Goal: Task Accomplishment & Management: Complete application form

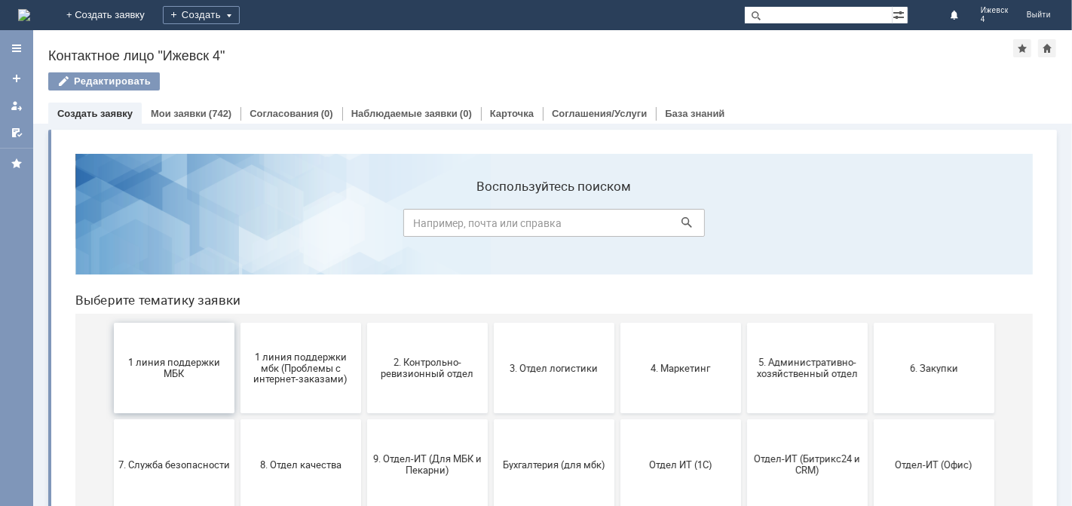
click at [176, 372] on span "1 линия поддержки МБК" at bounding box center [174, 367] width 112 height 23
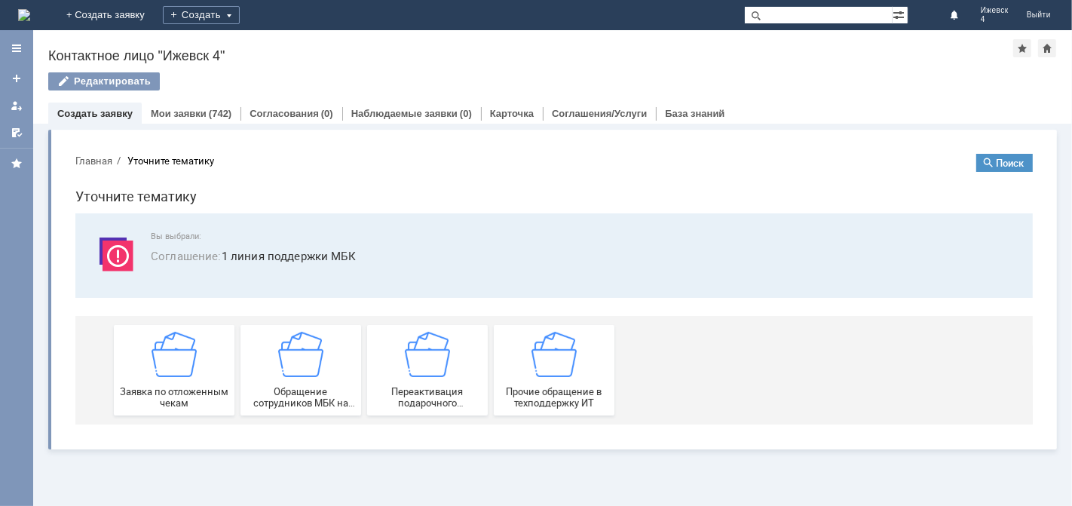
click at [175, 369] on img at bounding box center [173, 353] width 45 height 45
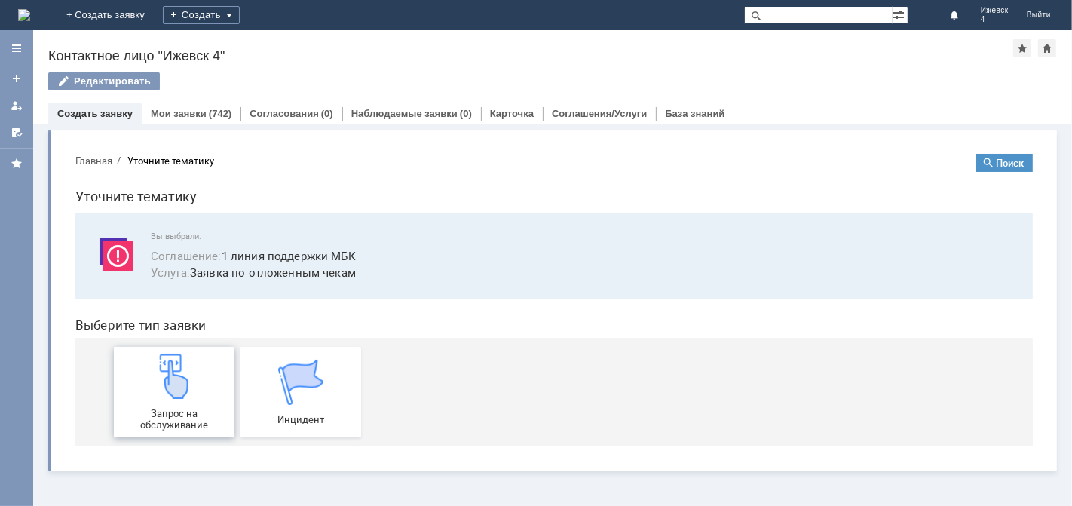
click at [175, 388] on img at bounding box center [173, 375] width 45 height 45
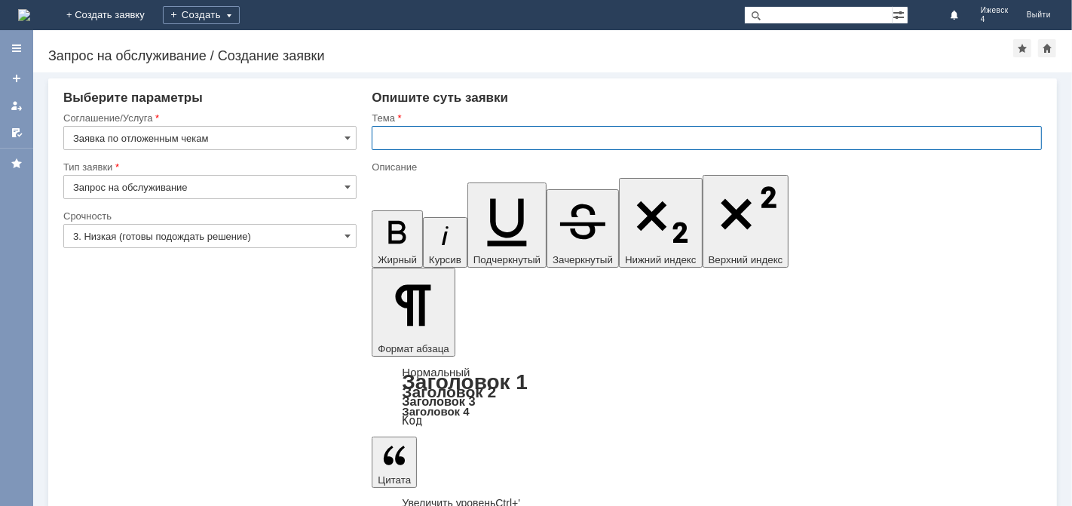
click at [392, 136] on input "text" at bounding box center [707, 138] width 670 height 24
type input "Отложенные чеки МБК Ижевск4 за [DATE]."
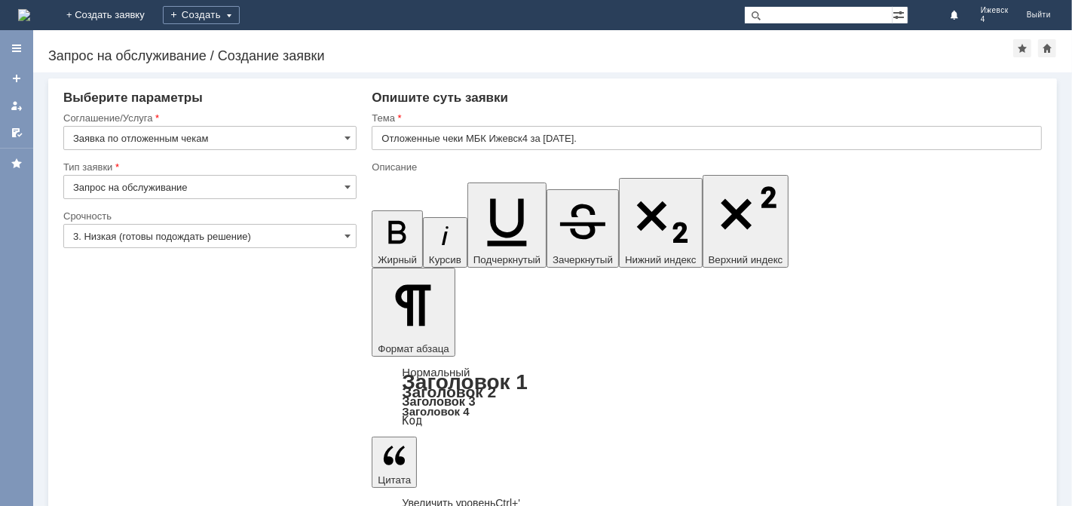
drag, startPoint x: 408, startPoint y: 4241, endPoint x: 399, endPoint y: 4244, distance: 9.8
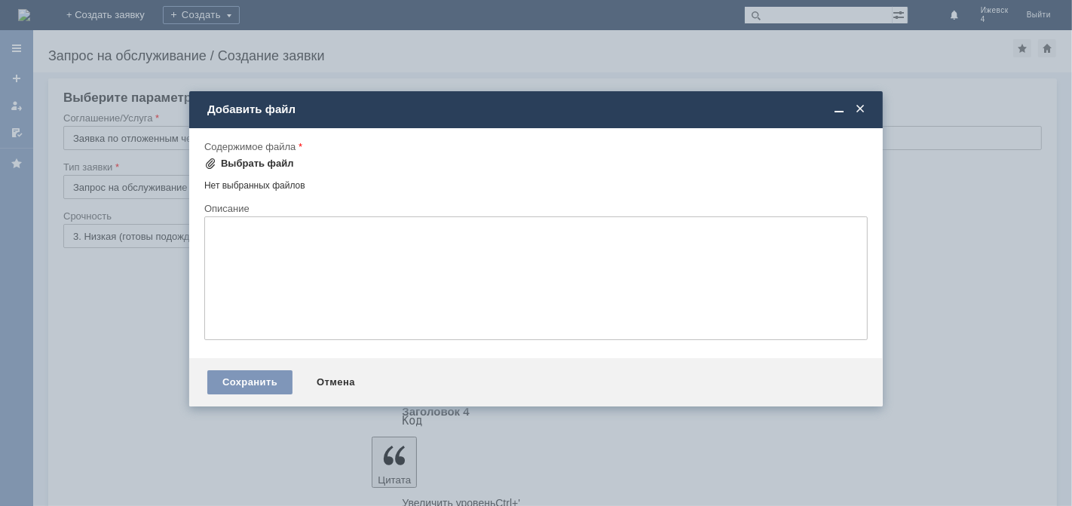
click at [228, 163] on div "Выбрать файл" at bounding box center [257, 164] width 73 height 12
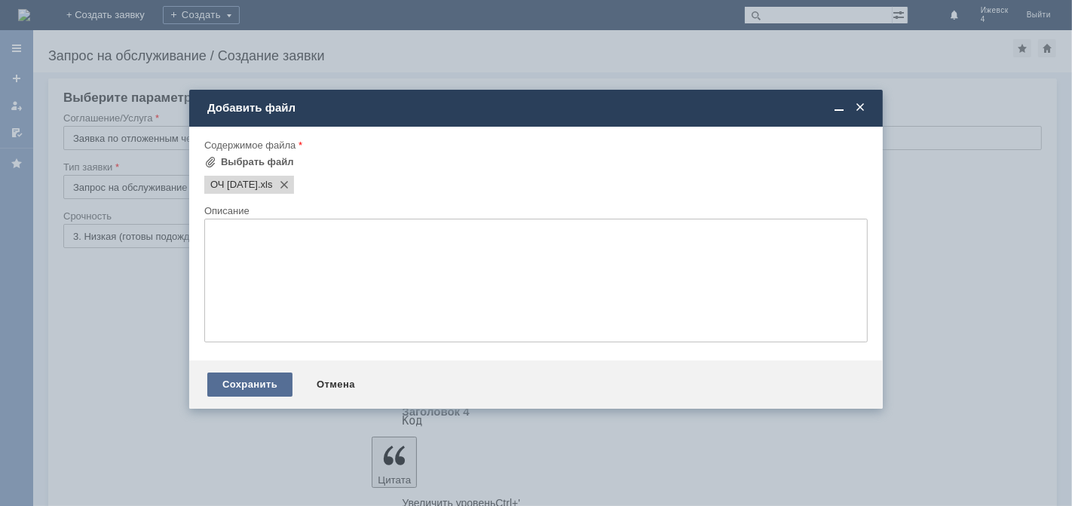
click at [242, 392] on div "Сохранить" at bounding box center [249, 384] width 85 height 24
